Goal: Task Accomplishment & Management: Manage account settings

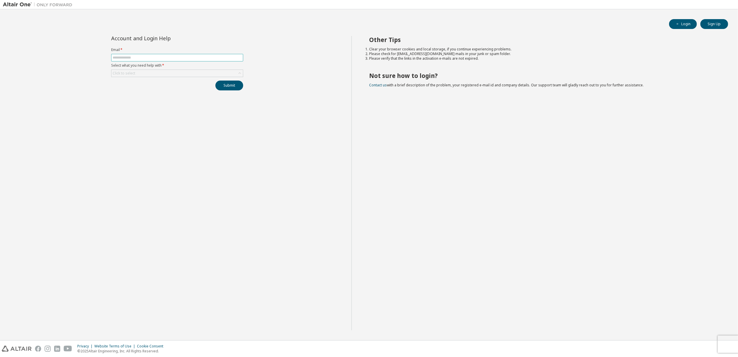
click at [204, 61] on span at bounding box center [177, 58] width 132 height 8
click at [204, 55] on span at bounding box center [177, 58] width 132 height 8
click at [204, 60] on input "text" at bounding box center [177, 57] width 129 height 5
type input "**********"
drag, startPoint x: 207, startPoint y: 56, endPoint x: 45, endPoint y: 33, distance: 162.9
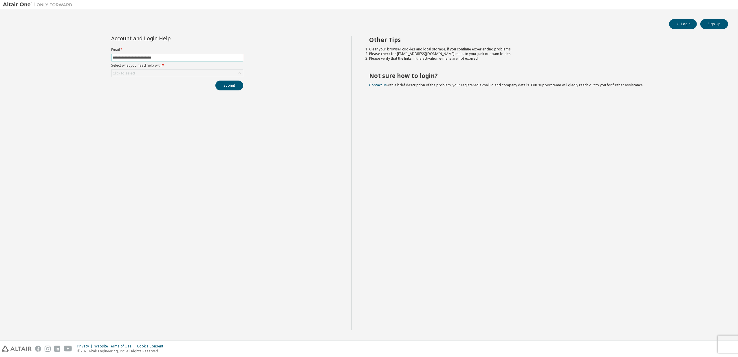
click at [47, 33] on div "**********" at bounding box center [369, 174] width 732 height 325
click at [154, 54] on span at bounding box center [177, 58] width 132 height 8
click at [154, 55] on span at bounding box center [177, 58] width 132 height 8
drag, startPoint x: 154, startPoint y: 55, endPoint x: 152, endPoint y: 58, distance: 4.0
click at [152, 58] on input "text" at bounding box center [177, 57] width 129 height 5
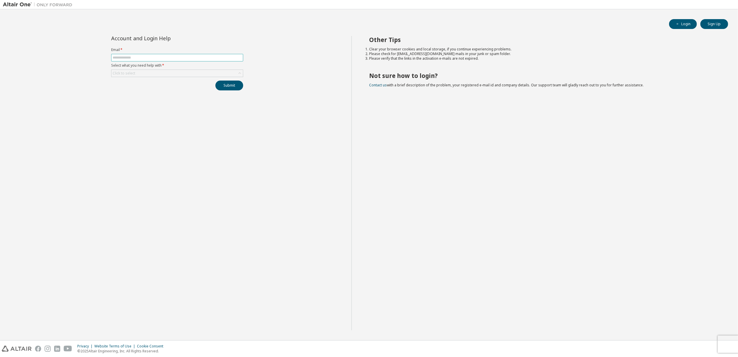
type input "**********"
click at [171, 76] on div "Click to select" at bounding box center [176, 73] width 131 height 7
click at [165, 87] on li "I forgot my password" at bounding box center [177, 90] width 130 height 8
click at [232, 89] on button "Submit" at bounding box center [229, 85] width 28 height 10
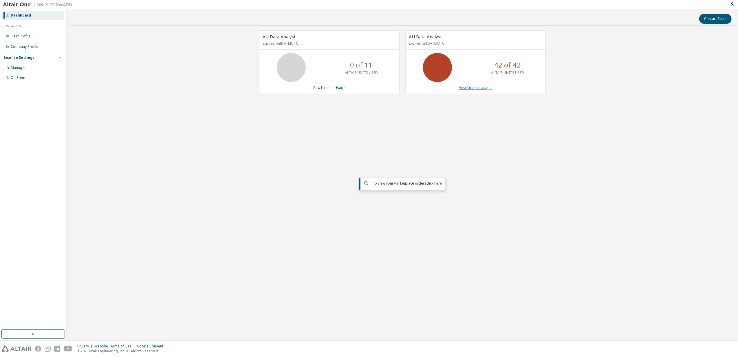
click at [475, 88] on link "View License Usage" at bounding box center [475, 87] width 33 height 5
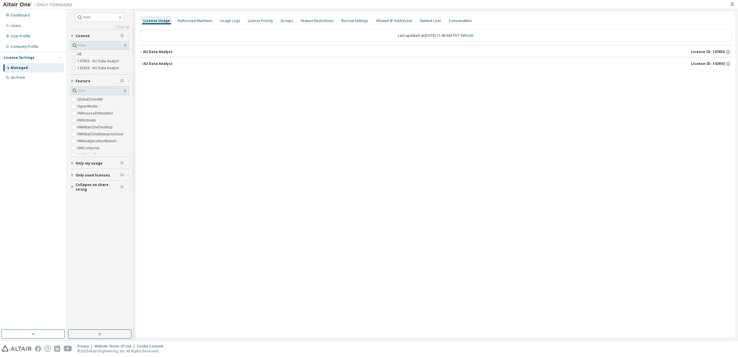
click at [145, 64] on div "AU Data Analyst" at bounding box center [158, 63] width 30 height 5
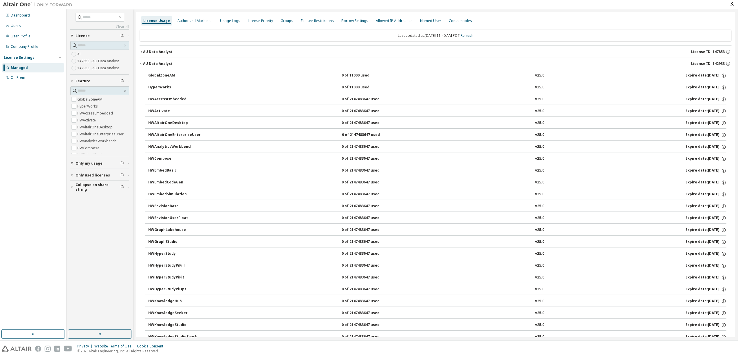
click at [142, 53] on icon "button" at bounding box center [141, 51] width 3 height 3
click at [219, 17] on div "Usage Logs" at bounding box center [230, 20] width 25 height 9
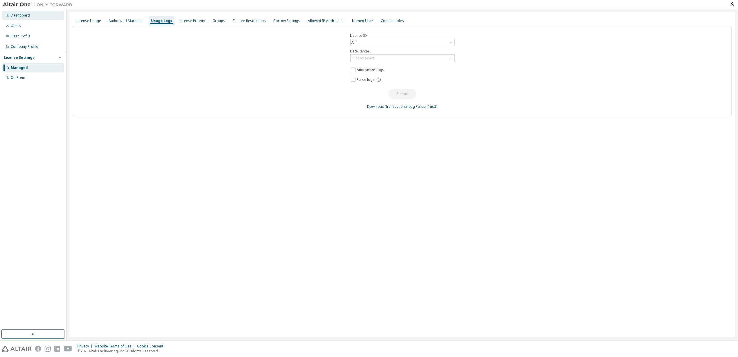
click at [26, 17] on div "Dashboard" at bounding box center [20, 15] width 19 height 5
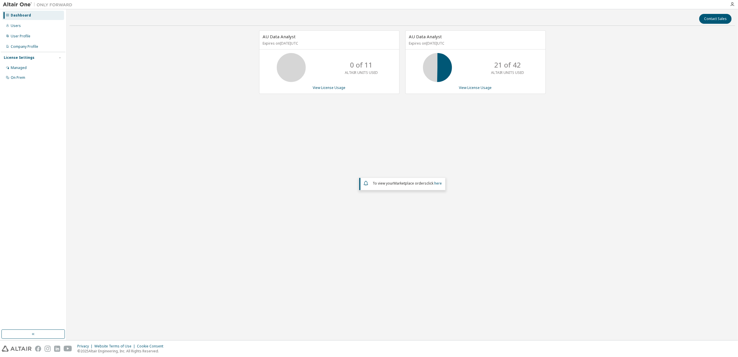
drag, startPoint x: 287, startPoint y: 182, endPoint x: 285, endPoint y: 179, distance: 4.0
click at [287, 182] on div "AU Data Analyst Expires on [DATE] UTC 0 of 11 ALTAIR UNITS USED View License Us…" at bounding box center [402, 146] width 666 height 232
click at [434, 182] on span "To view your Marketplace orders click here" at bounding box center [407, 183] width 69 height 5
click at [435, 182] on link "here" at bounding box center [438, 183] width 8 height 5
click at [32, 42] on div "Company Profile" at bounding box center [33, 46] width 62 height 9
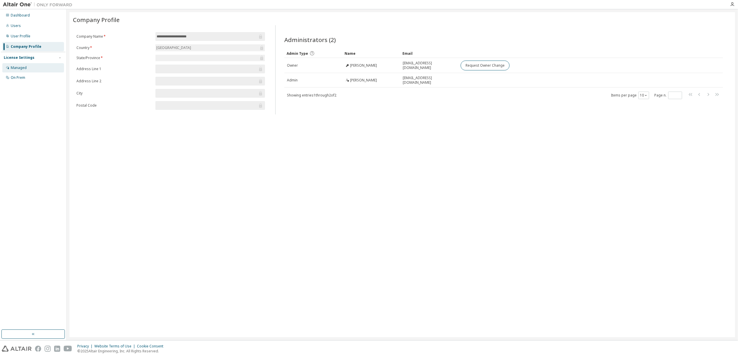
click at [33, 65] on div "Managed" at bounding box center [33, 67] width 62 height 9
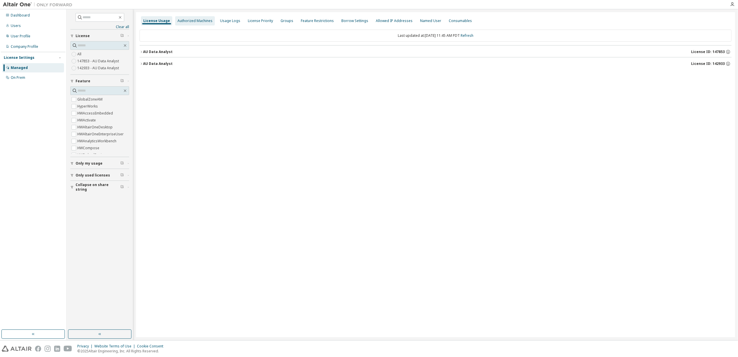
click at [181, 20] on div "Authorized Machines" at bounding box center [194, 21] width 35 height 5
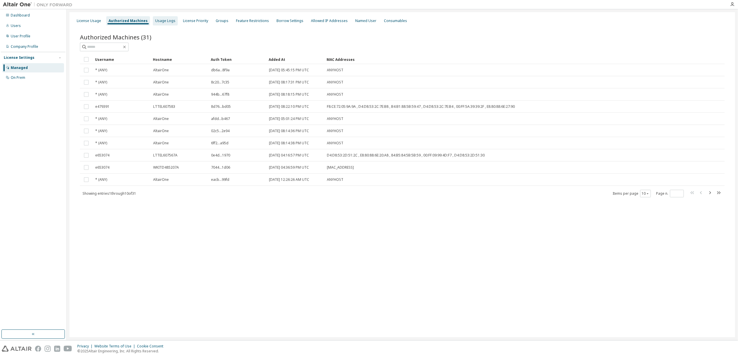
click at [162, 23] on div "Usage Logs" at bounding box center [165, 20] width 25 height 9
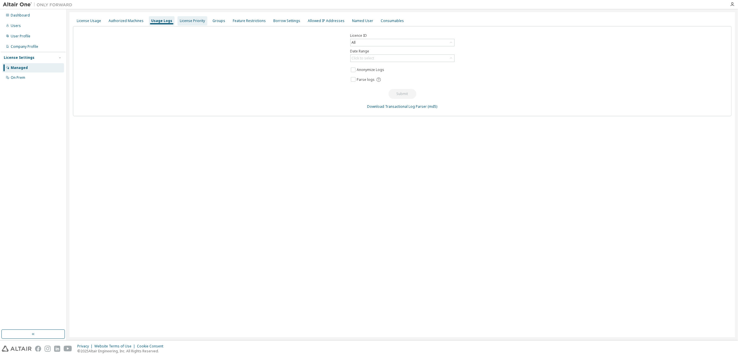
click at [196, 24] on div "License Priority" at bounding box center [192, 20] width 30 height 9
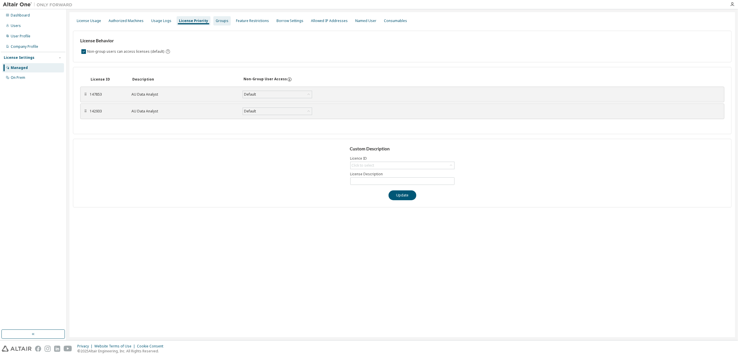
click at [216, 25] on div "Groups" at bounding box center [221, 20] width 17 height 9
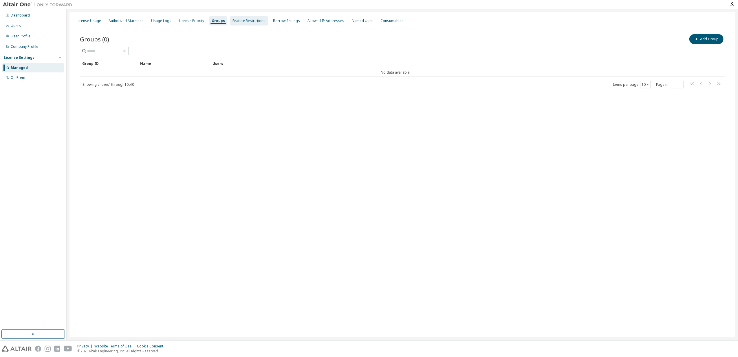
click at [248, 19] on div "Feature Restrictions" at bounding box center [248, 21] width 33 height 5
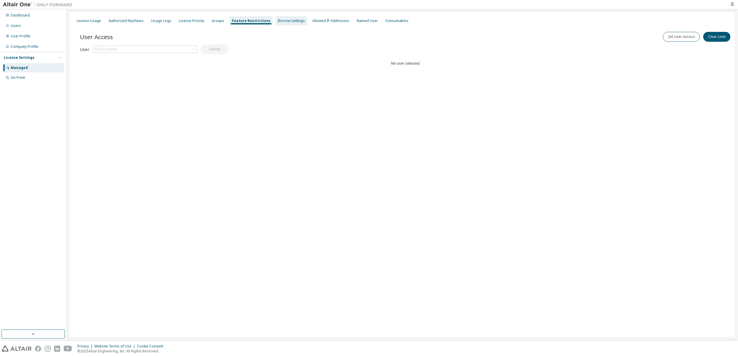
click at [282, 22] on div "Borrow Settings" at bounding box center [291, 21] width 27 height 5
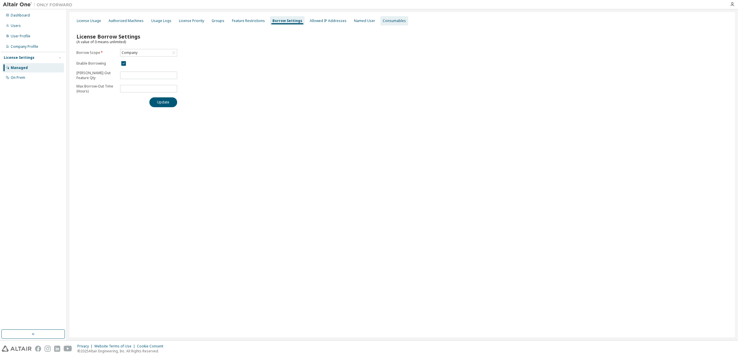
click at [383, 24] on div "Consumables" at bounding box center [394, 20] width 28 height 9
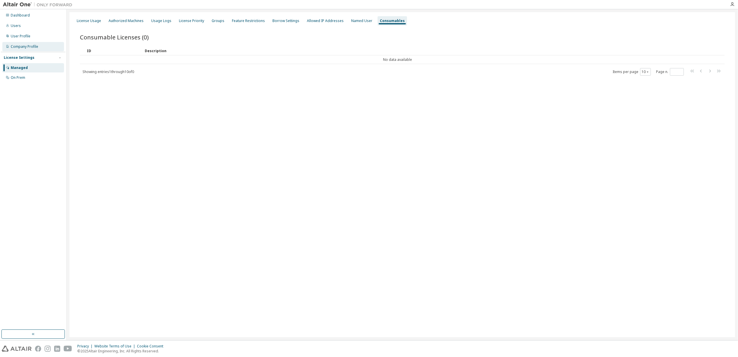
click at [32, 50] on div "Company Profile" at bounding box center [33, 46] width 62 height 9
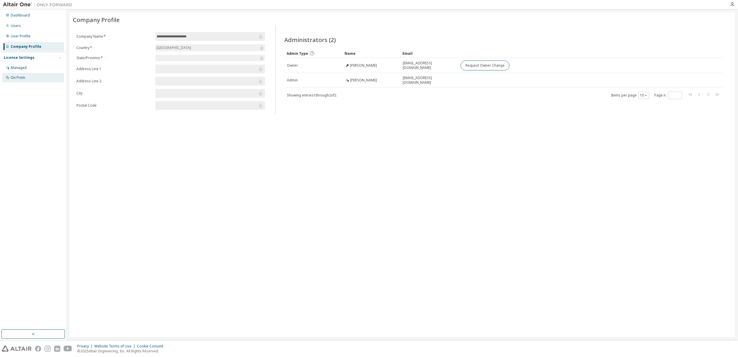
click at [17, 75] on div "On Prem" at bounding box center [33, 77] width 62 height 9
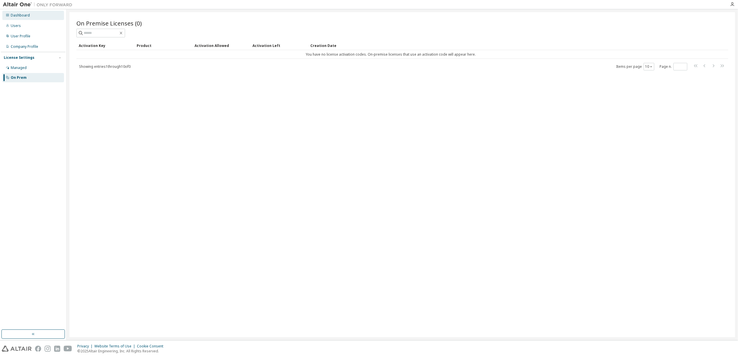
click at [22, 13] on div "Dashboard" at bounding box center [20, 15] width 19 height 5
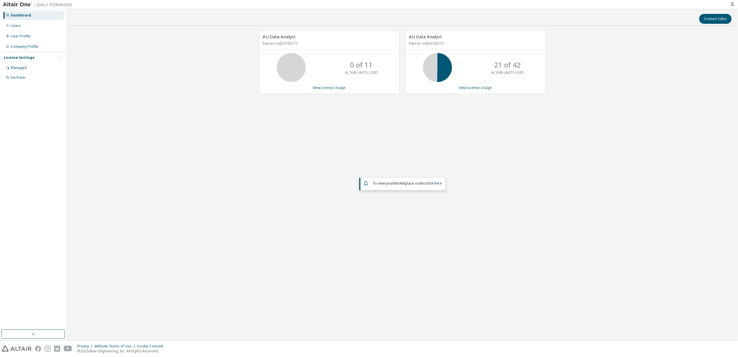
click at [593, 163] on div "AU Data Analyst Expires on [DATE] UTC 0 of 11 ALTAIR UNITS USED View License Us…" at bounding box center [402, 146] width 666 height 232
